Goal: Task Accomplishment & Management: Manage account settings

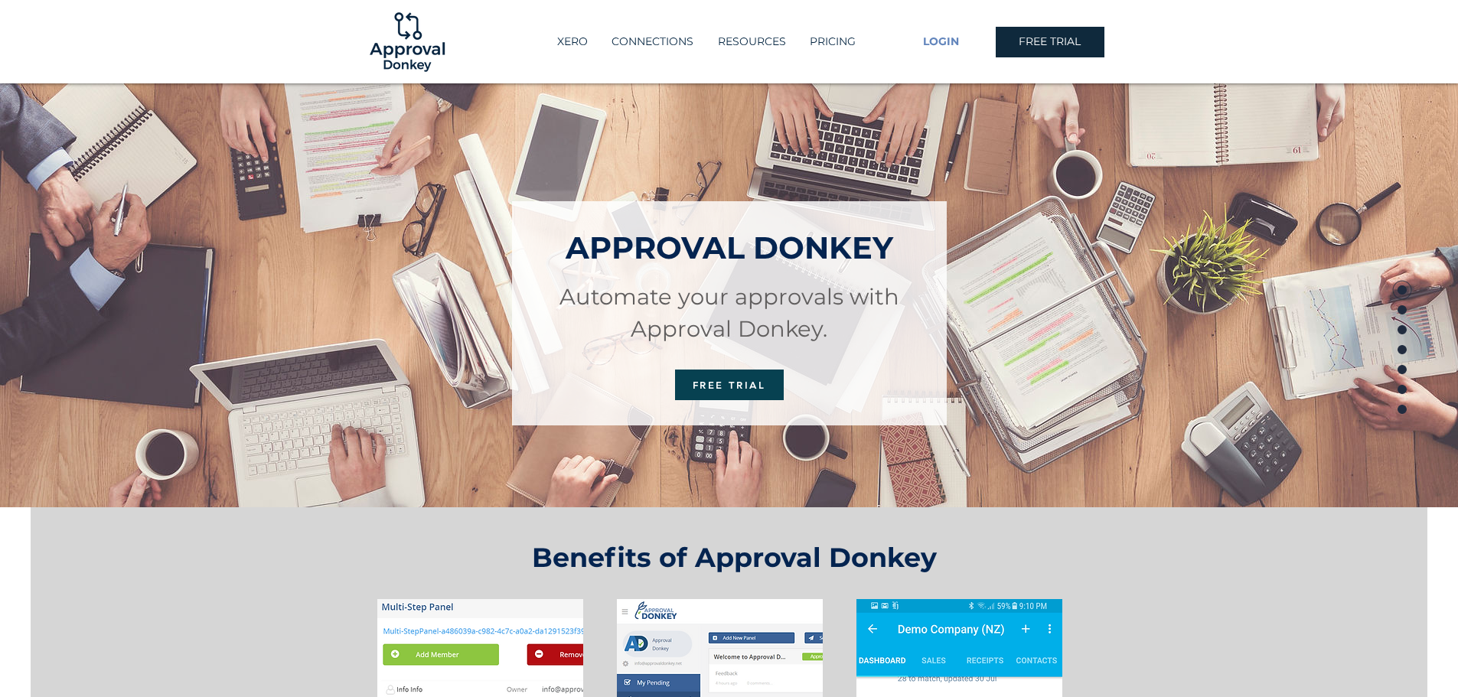
click at [944, 34] on link "LOGIN" at bounding box center [941, 42] width 109 height 31
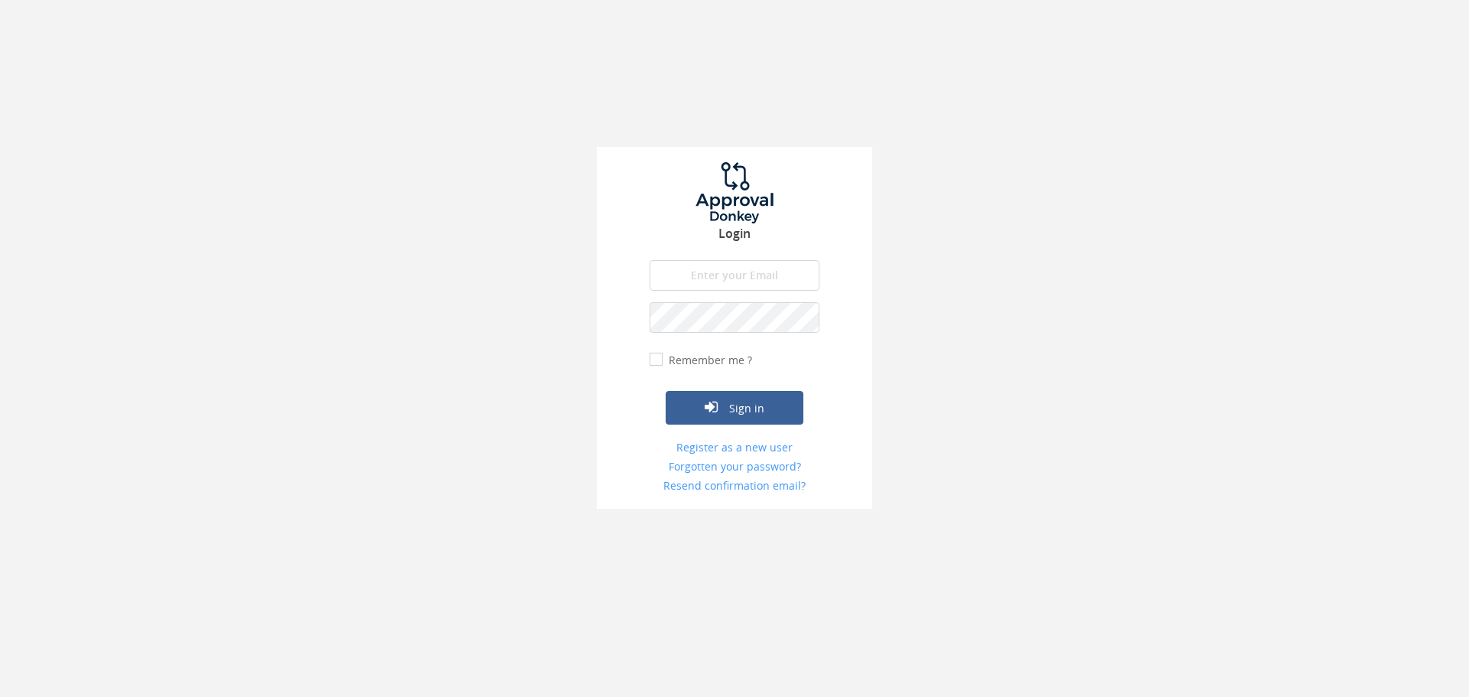
click at [754, 266] on input "email" at bounding box center [735, 275] width 170 height 31
type input "[EMAIL_ADDRESS][PERSON_NAME][DOMAIN_NAME]"
click at [726, 471] on form "[EMAIL_ADDRESS][PERSON_NAME][DOMAIN_NAME] The email is required. Invalid email …" at bounding box center [735, 376] width 170 height 233
click at [738, 282] on input "email" at bounding box center [735, 275] width 170 height 31
type input "lavinia.thomas@a2-si.com"
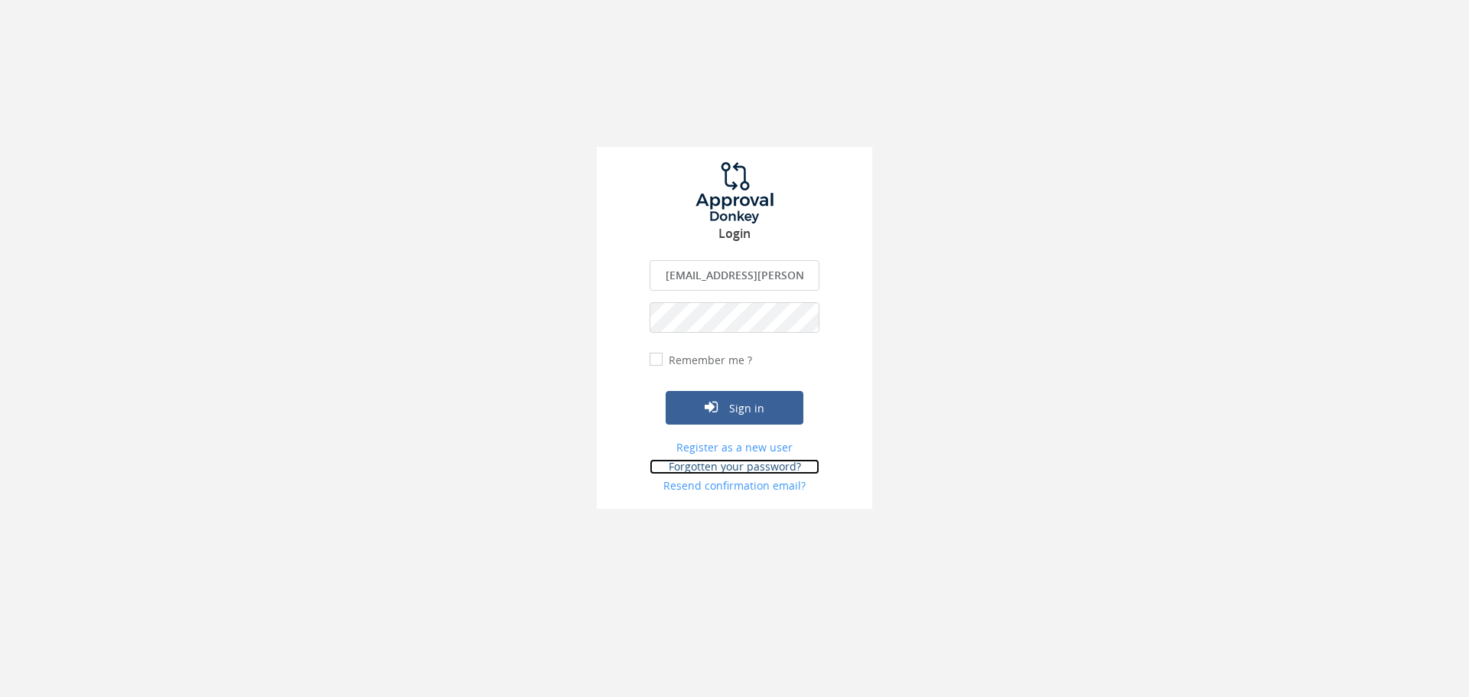
click at [764, 468] on link "Forgotten your password?" at bounding box center [735, 466] width 170 height 15
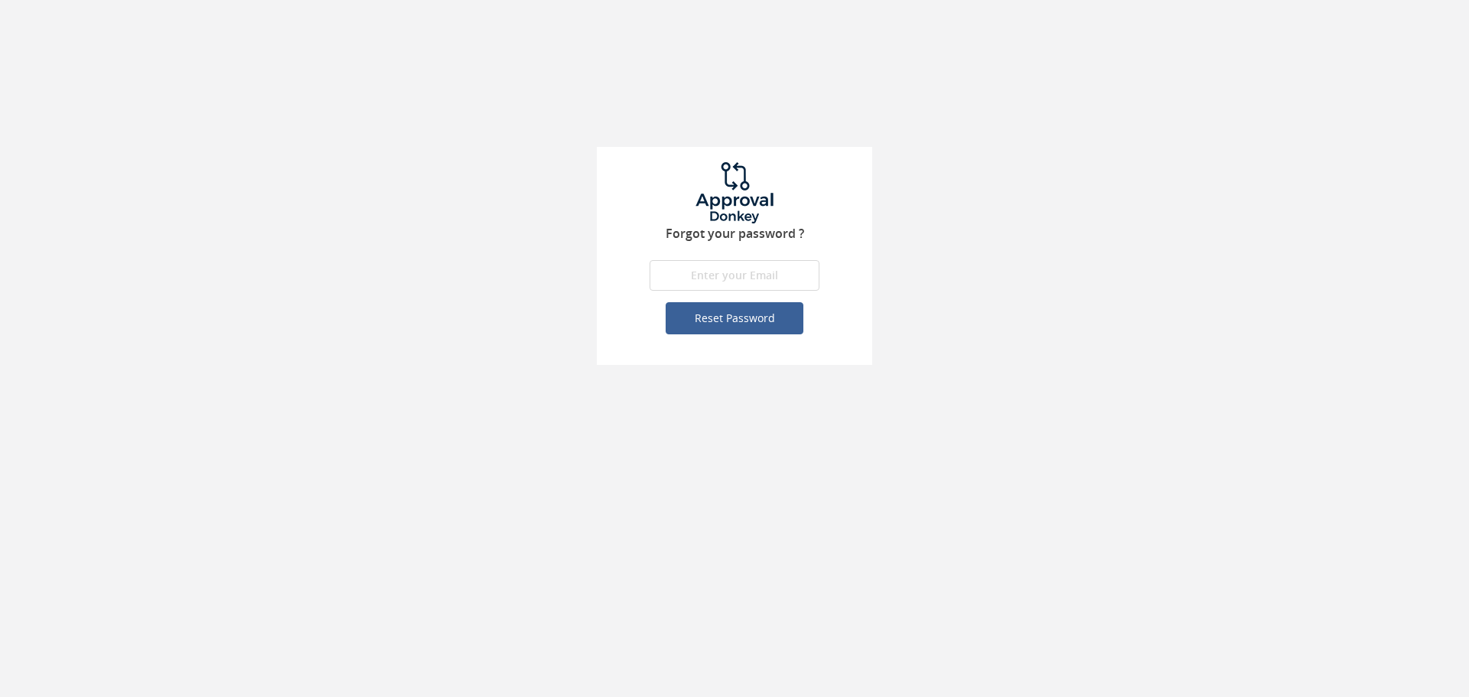
click at [741, 270] on input "email" at bounding box center [735, 275] width 170 height 31
type input "lavinia.thomas@a2-si.com"
click at [751, 325] on button "Reset Password" at bounding box center [735, 318] width 138 height 32
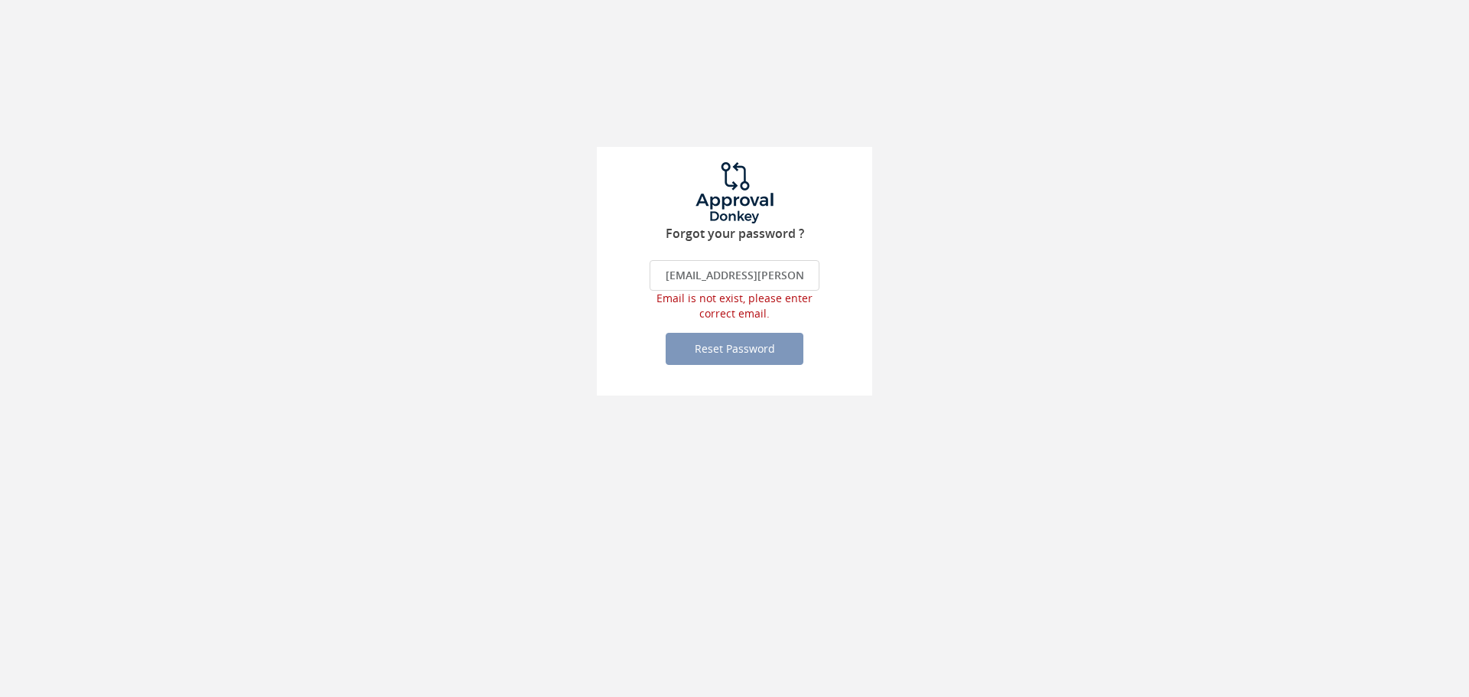
click at [667, 275] on input "lavinia.thomas@a2-si.com" at bounding box center [735, 275] width 170 height 31
click at [672, 275] on input "lavinia.thomas@a2-si.com" at bounding box center [735, 275] width 170 height 31
click at [686, 276] on input "lavinia.thomas@a2-si.com" at bounding box center [735, 275] width 170 height 31
click at [702, 276] on input "[EMAIL_ADDRESS][PERSON_NAME][DOMAIN_NAME]" at bounding box center [735, 275] width 170 height 31
click at [700, 270] on input "[EMAIL_ADDRESS][PERSON_NAME][DOMAIN_NAME]" at bounding box center [735, 275] width 170 height 31
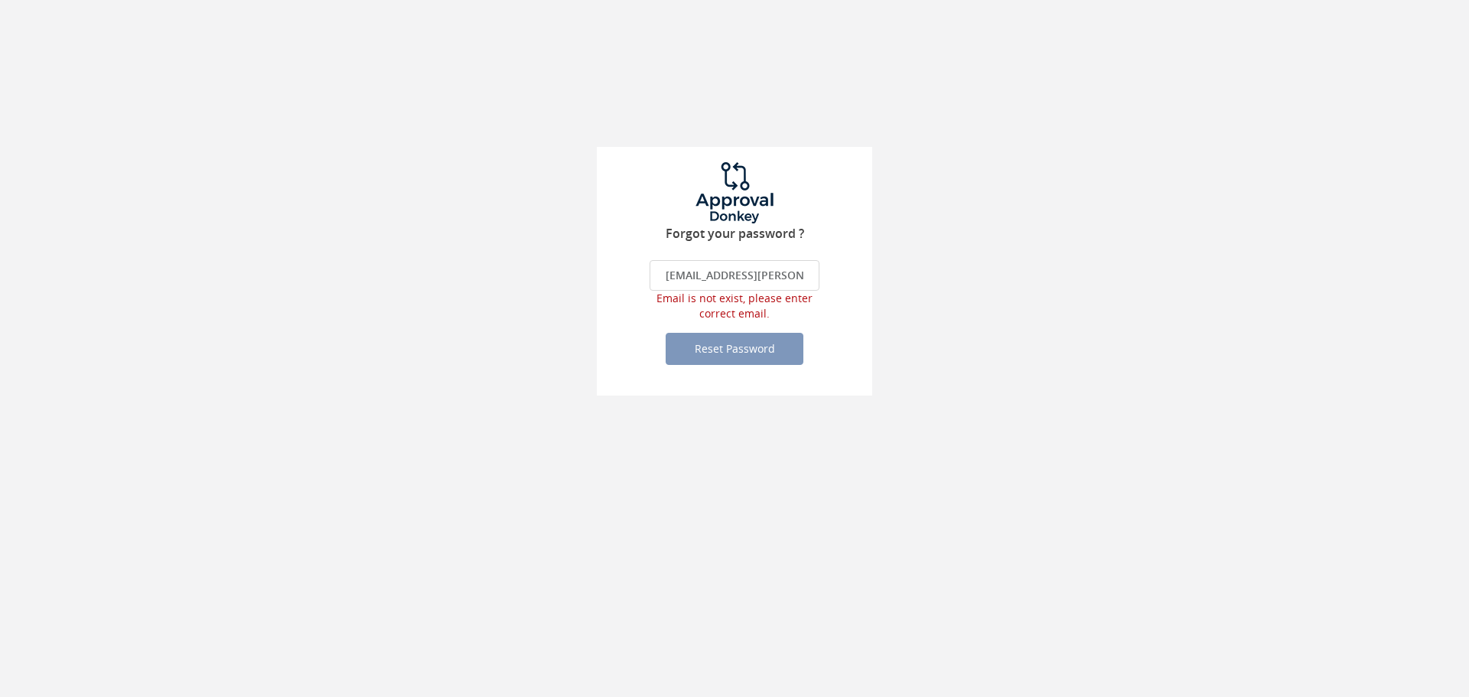
click at [702, 272] on input "[EMAIL_ADDRESS][PERSON_NAME][DOMAIN_NAME]" at bounding box center [735, 275] width 170 height 31
click at [741, 276] on input "[EMAIL_ADDRESS][PERSON_NAME][DOMAIN_NAME]" at bounding box center [735, 275] width 170 height 31
click at [742, 276] on input "[EMAIL_ADDRESS][PERSON_NAME][DOMAIN_NAME]" at bounding box center [735, 275] width 170 height 31
click at [752, 276] on input "[EMAIL_ADDRESS][PERSON_NAME][DOMAIN_NAME]" at bounding box center [735, 275] width 170 height 31
click at [757, 274] on input "[EMAIL_ADDRESS][PERSON_NAME][DOMAIN_NAME]" at bounding box center [735, 275] width 170 height 31
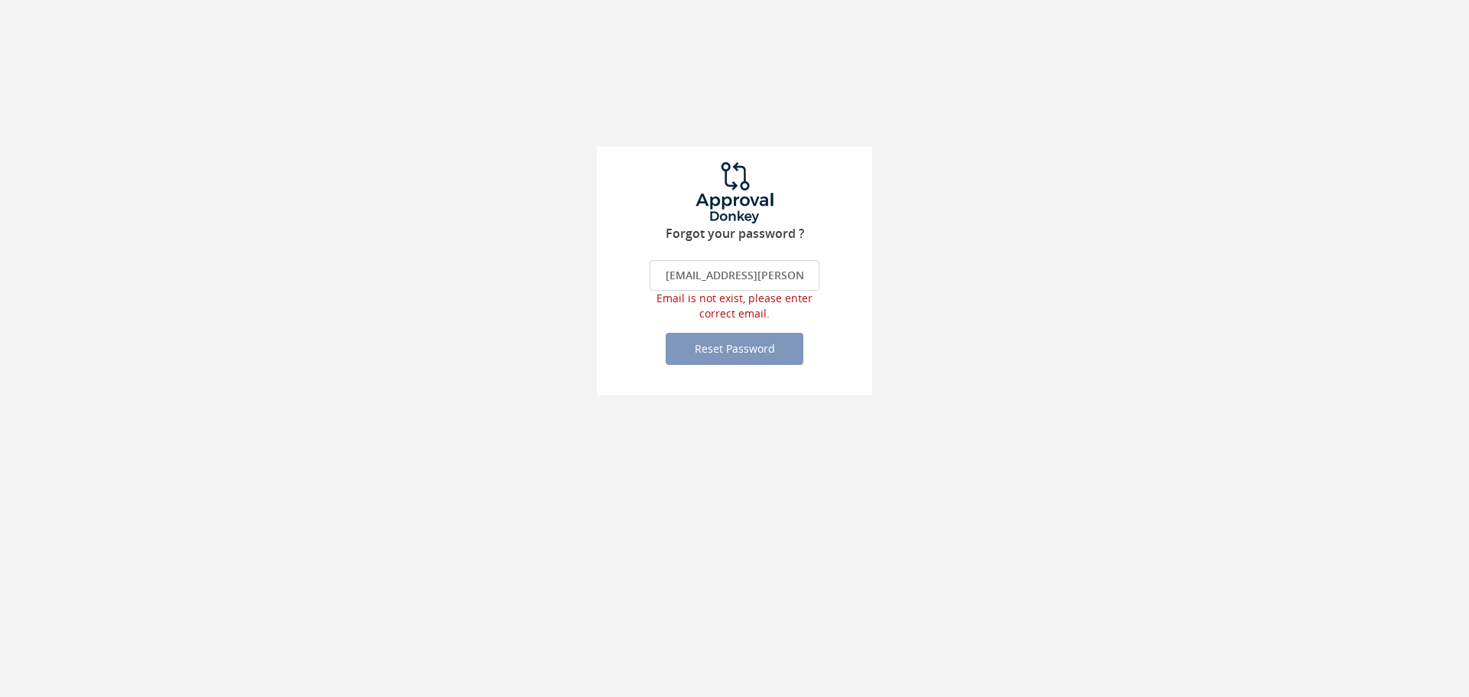
click at [765, 273] on input "[EMAIL_ADDRESS][PERSON_NAME][DOMAIN_NAME]" at bounding box center [735, 275] width 170 height 31
click at [766, 272] on input "[EMAIL_ADDRESS][PERSON_NAME][DOMAIN_NAME]" at bounding box center [735, 275] width 170 height 31
click at [773, 272] on input "[EMAIL_ADDRESS][PERSON_NAME][DOMAIN_NAME]" at bounding box center [735, 275] width 170 height 31
click at [777, 274] on input "[EMAIL_ADDRESS][PERSON_NAME][DOMAIN_NAME]" at bounding box center [735, 275] width 170 height 31
click at [778, 275] on input "[EMAIL_ADDRESS][PERSON_NAME][DOMAIN_NAME]" at bounding box center [735, 275] width 170 height 31
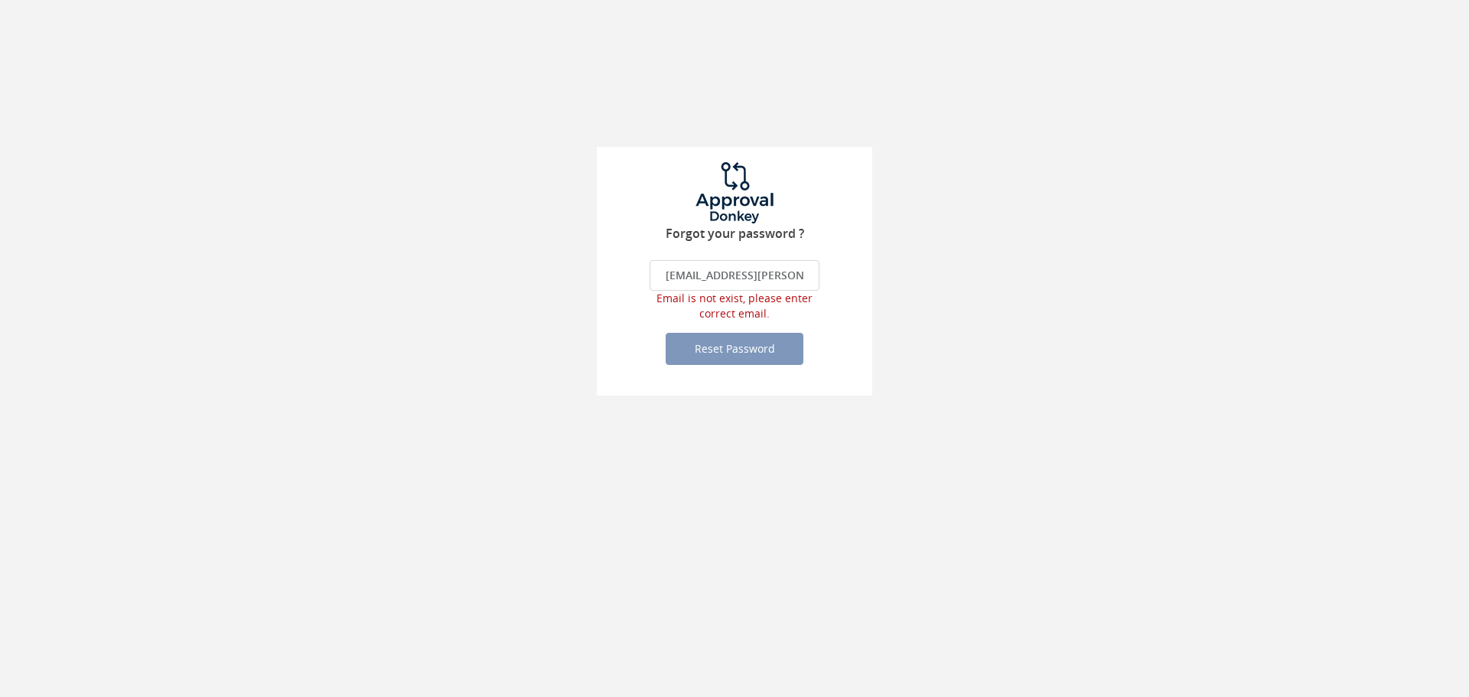
click at [784, 275] on input "[EMAIL_ADDRESS][PERSON_NAME][DOMAIN_NAME]" at bounding box center [735, 275] width 170 height 31
click at [788, 276] on input "[EMAIL_ADDRESS][PERSON_NAME][DOMAIN_NAME]" at bounding box center [735, 275] width 170 height 31
